Goal: Check status: Check status

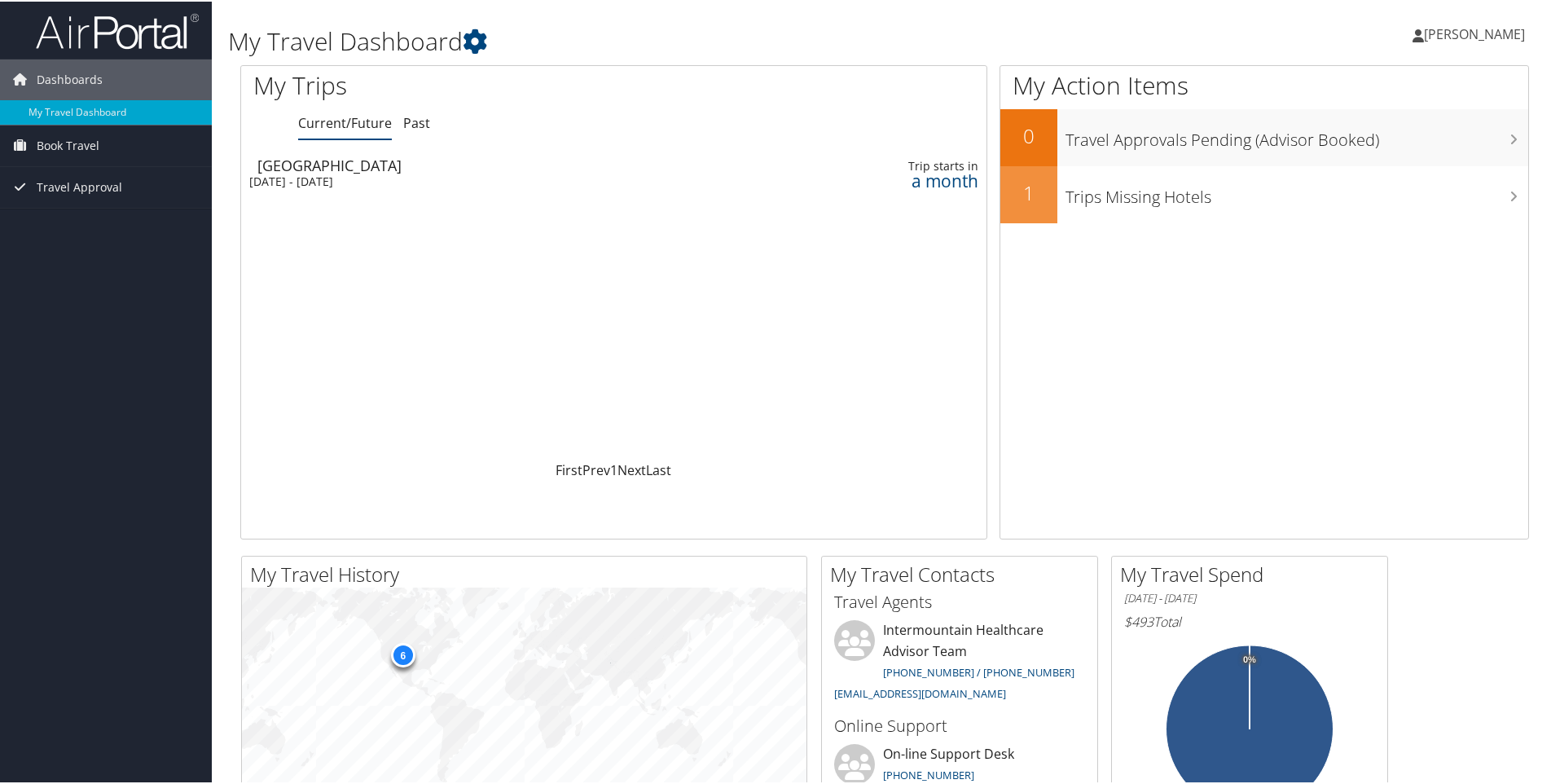
click at [370, 181] on div "Tue 7 Oct 2025 - Thu 9 Oct 2025" at bounding box center [474, 180] width 450 height 15
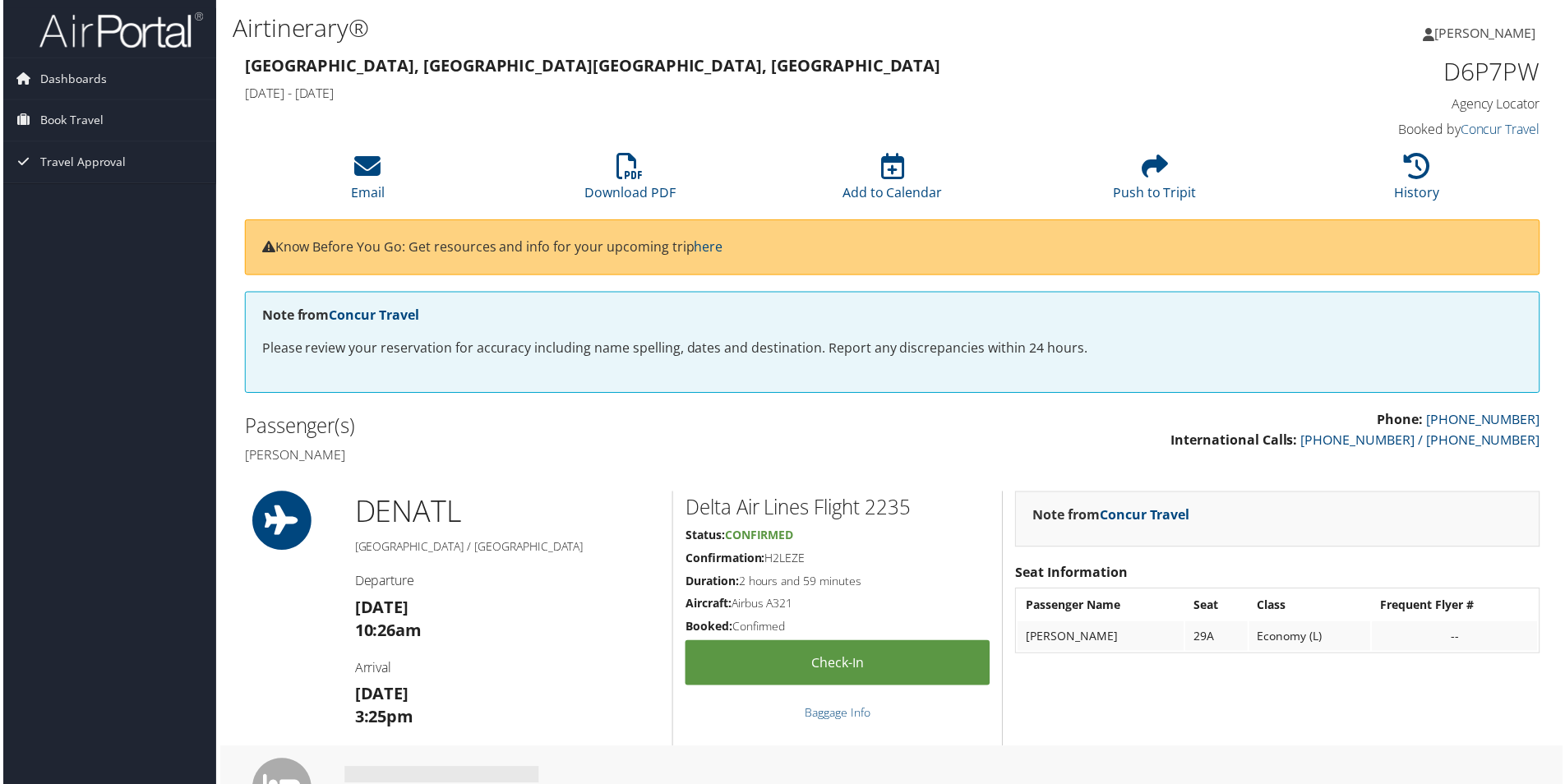
click at [813, 73] on h3 "[GEOGRAPHIC_DATA], CO [GEOGRAPHIC_DATA], [GEOGRAPHIC_DATA]" at bounding box center [727, 65] width 969 height 23
click at [1187, 708] on div "Note from Concur Travel Seat Information Passenger Name Seat Class Frequent Fly…" at bounding box center [1279, 620] width 552 height 255
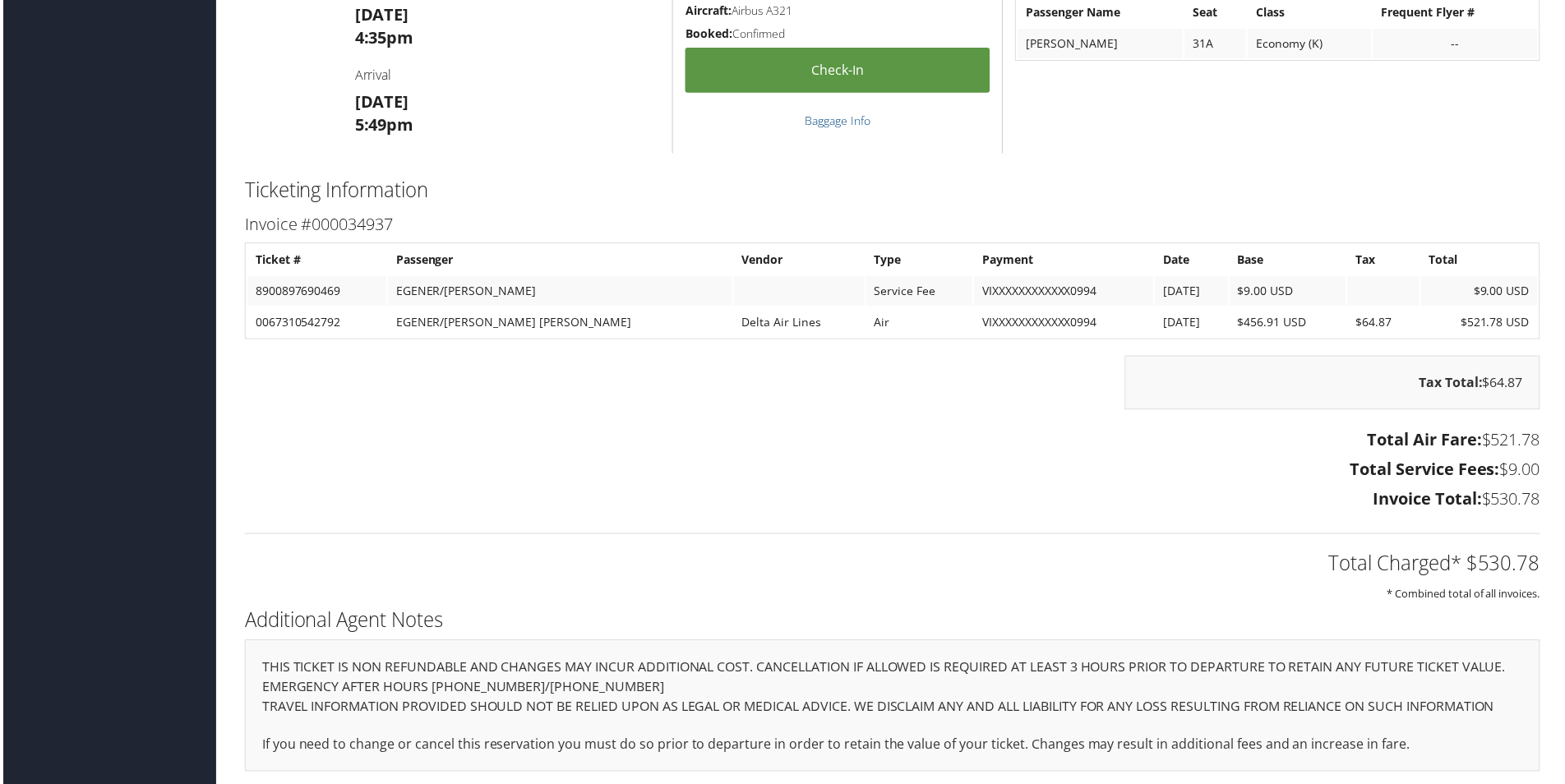
scroll to position [1125, 0]
